Goal: Find specific page/section: Locate a particular part of the current website

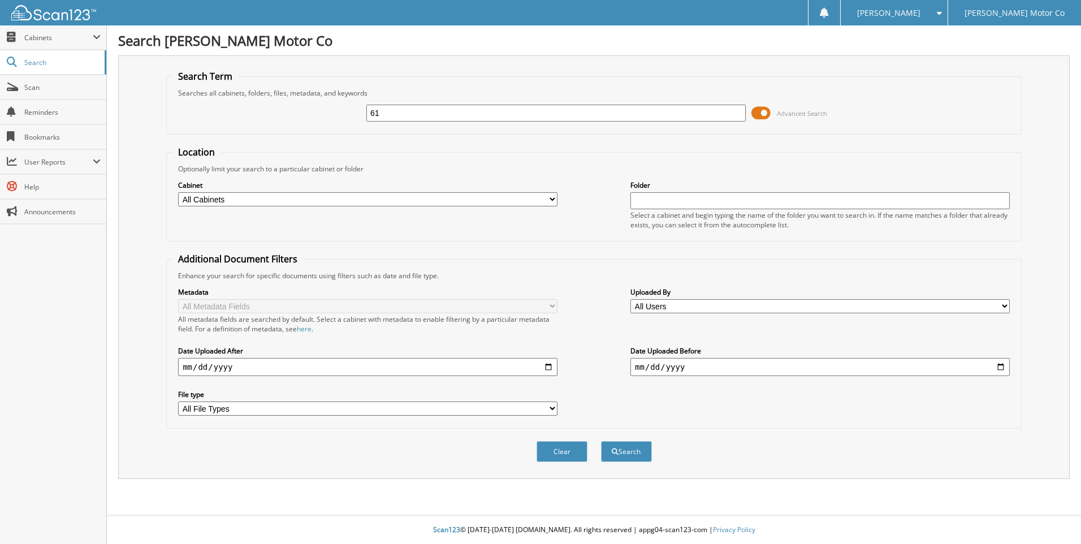
type input "6"
type input "6133841"
click at [601, 441] on button "Search" at bounding box center [626, 451] width 51 height 21
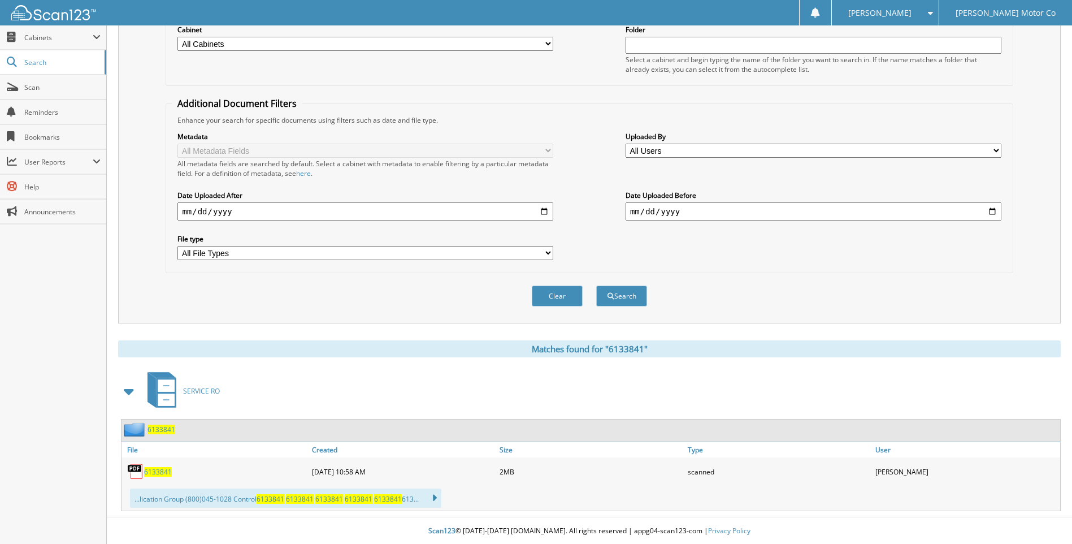
scroll to position [157, 0]
click at [152, 472] on span "6133841" at bounding box center [158, 471] width 28 height 10
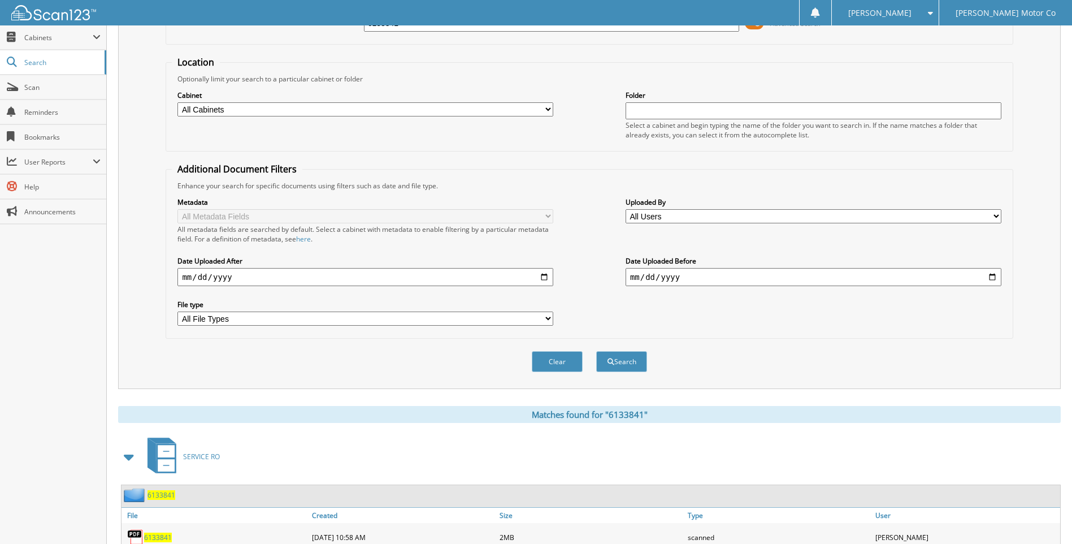
scroll to position [0, 0]
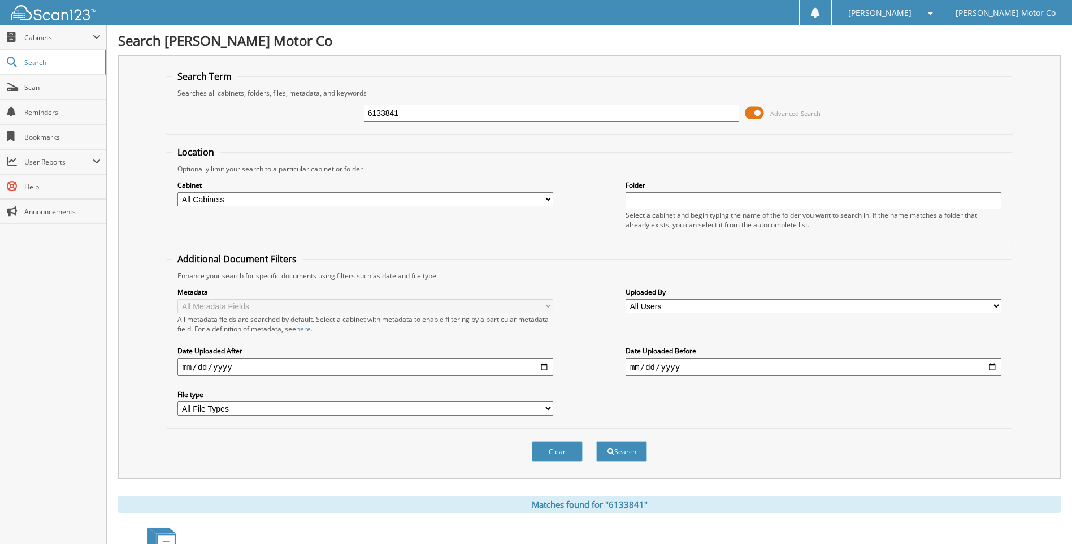
drag, startPoint x: 401, startPoint y: 114, endPoint x: 192, endPoint y: 90, distance: 211.0
click at [192, 90] on fieldset "Search Term Searches all cabinets, folders, files, metadata, and keywords 61338…" at bounding box center [589, 102] width 847 height 64
type input "6136176"
click at [596, 441] on button "Search" at bounding box center [621, 451] width 51 height 21
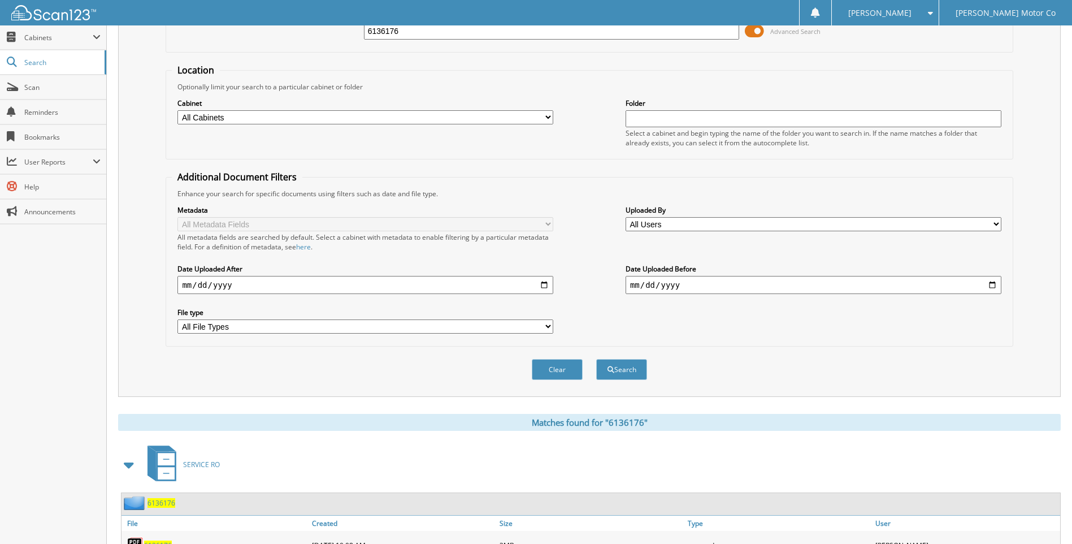
scroll to position [157, 0]
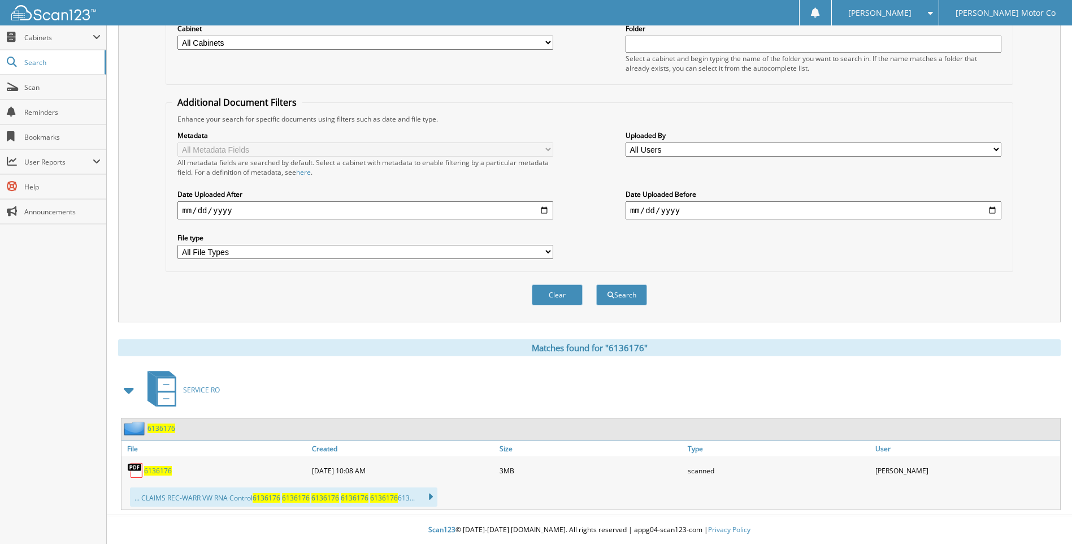
click at [154, 469] on span "6136176" at bounding box center [158, 471] width 28 height 10
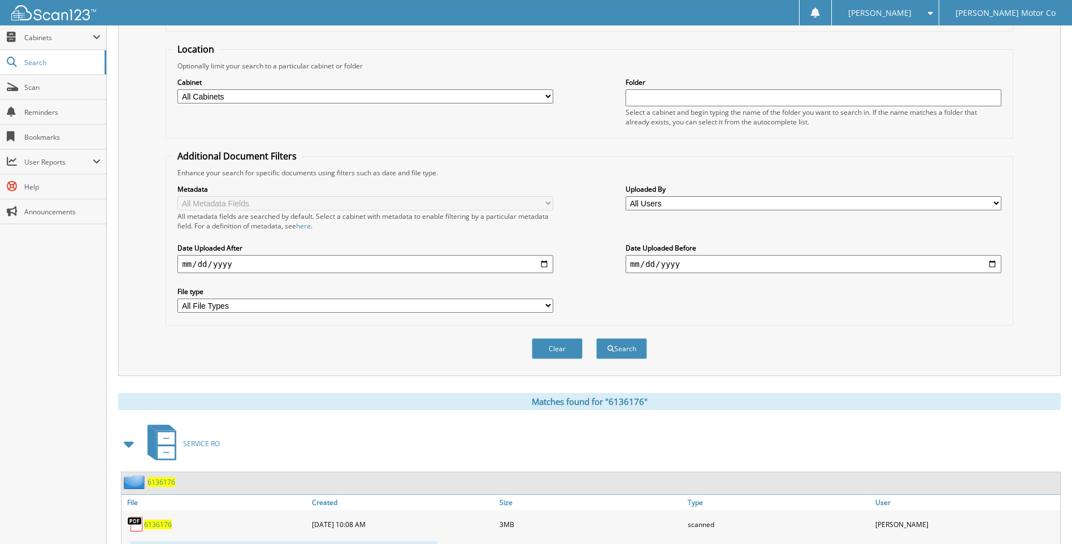
scroll to position [0, 0]
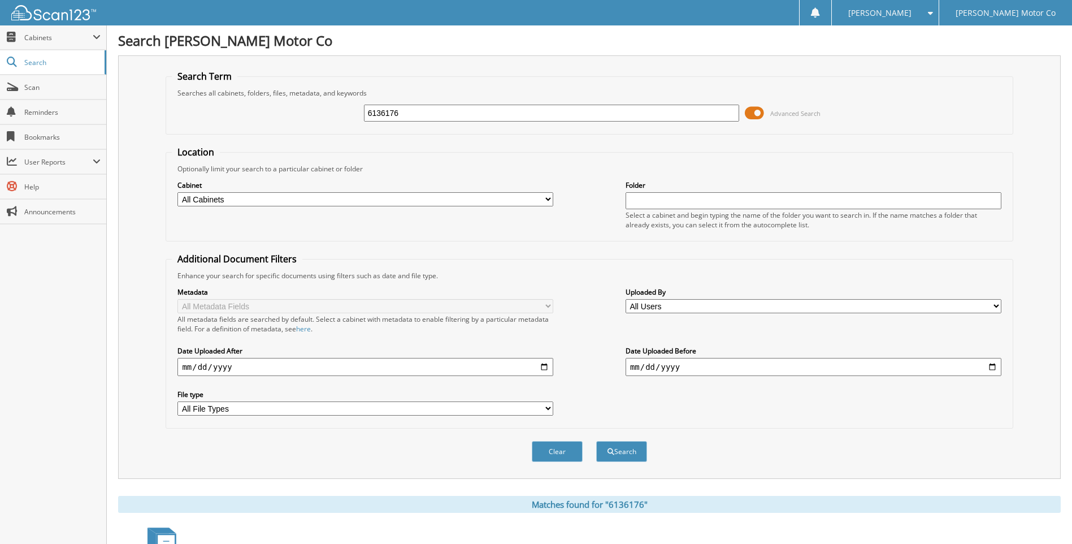
drag, startPoint x: 410, startPoint y: 109, endPoint x: 309, endPoint y: 114, distance: 101.3
click at [309, 114] on div "6136176 Advanced Search" at bounding box center [589, 113] width 835 height 31
type input "6123851"
click at [596, 441] on button "Search" at bounding box center [621, 451] width 51 height 21
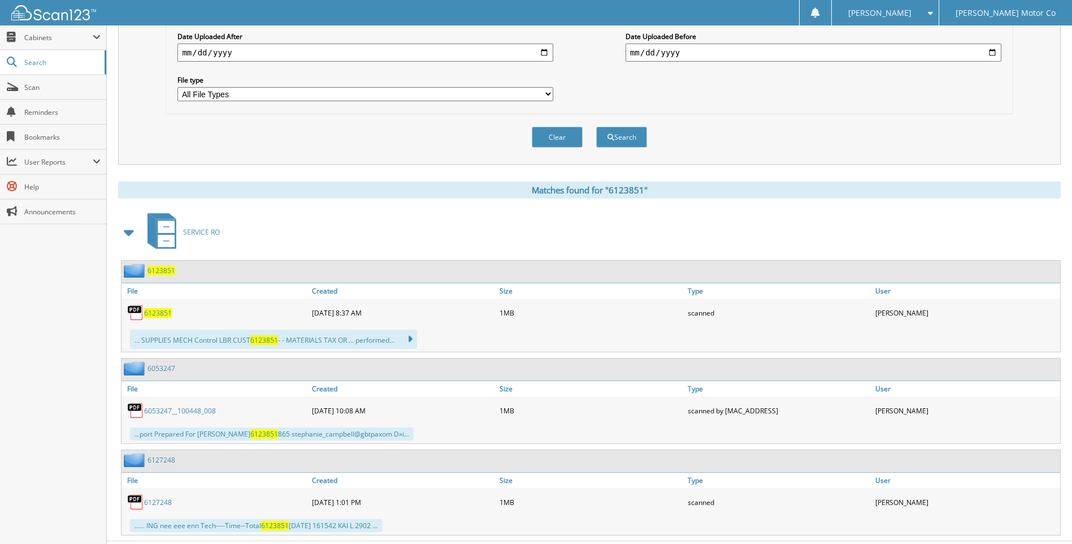
scroll to position [339, 0]
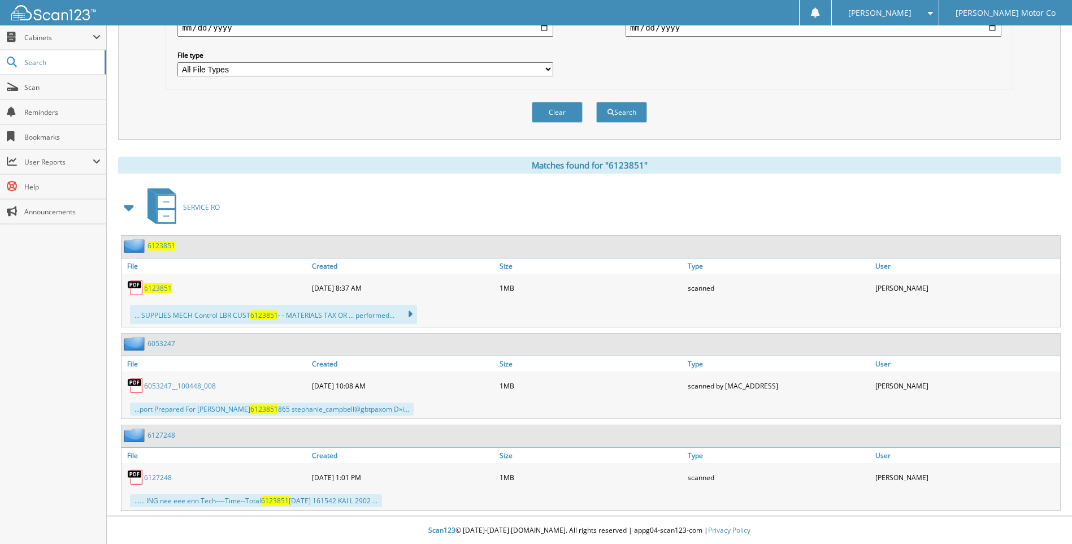
click at [163, 289] on span "6123851" at bounding box center [158, 288] width 28 height 10
